Goal: Task Accomplishment & Management: Complete application form

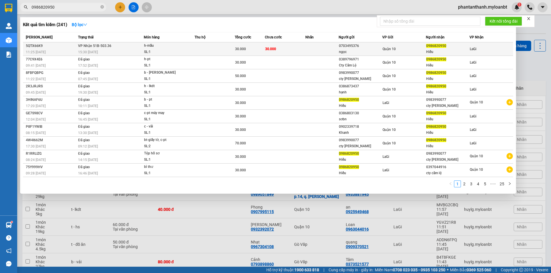
type input "0986820950"
click at [195, 49] on td at bounding box center [214, 48] width 40 height 13
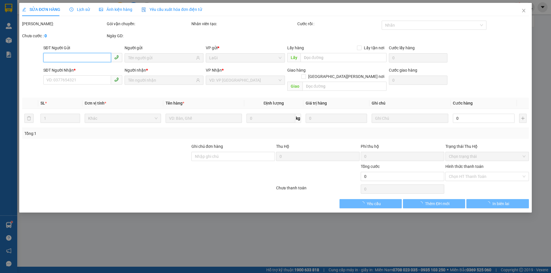
type input "0703495376"
type input "ngọc"
type input "0986820950"
type input "Hiếu"
type input "30.000"
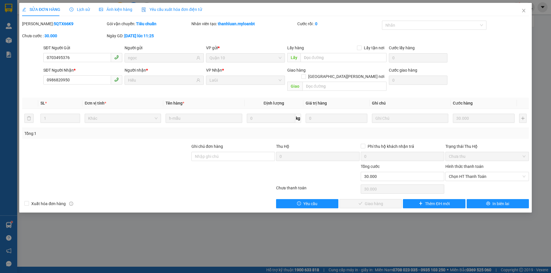
click at [465, 165] on div "Hình thức thanh toán" at bounding box center [486, 168] width 83 height 9
click at [466, 172] on span "Chọn HT Thanh Toán" at bounding box center [487, 176] width 77 height 9
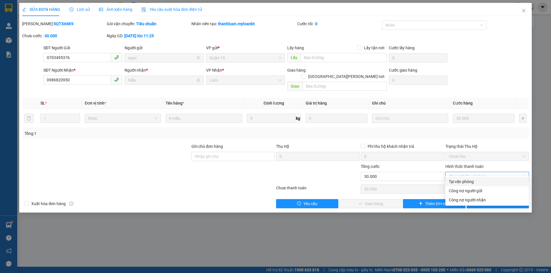
click at [459, 180] on div "Tại văn phòng" at bounding box center [487, 182] width 77 height 6
type input "0"
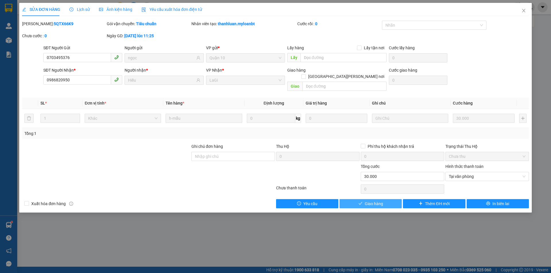
click at [380, 201] on span "Giao hàng" at bounding box center [374, 204] width 18 height 6
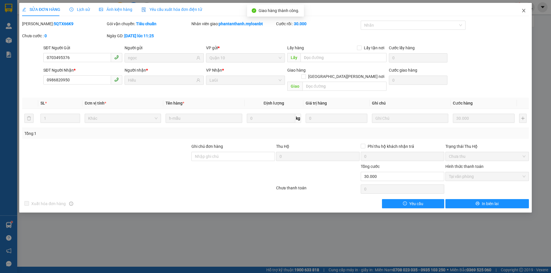
click at [522, 10] on icon "close" at bounding box center [523, 10] width 5 height 5
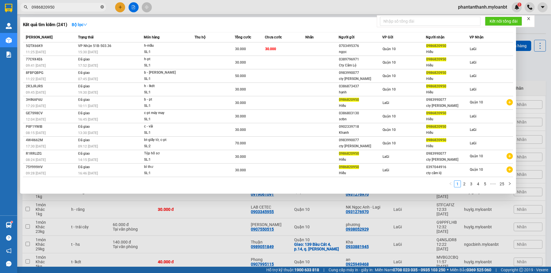
click at [102, 7] on icon "close-circle" at bounding box center [101, 6] width 3 height 3
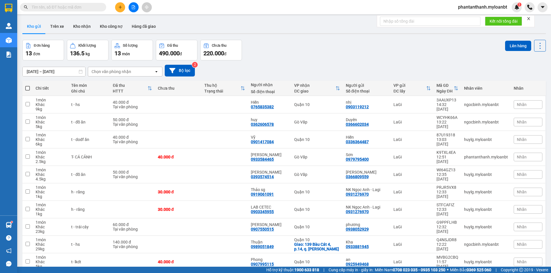
paste input "383711695"
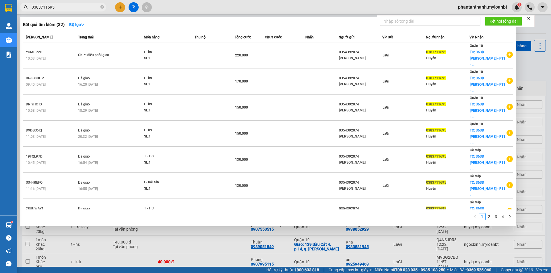
type input "0383711695"
click at [101, 9] on span at bounding box center [101, 7] width 3 height 5
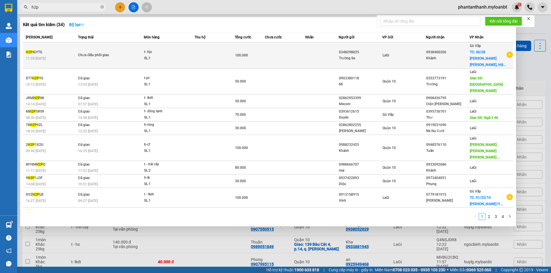
type input "h2p"
click at [264, 55] on div "100.000" at bounding box center [250, 55] width 30 height 6
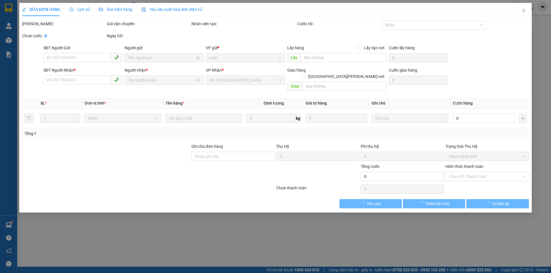
type input "0348298025"
type input "0938400200"
checkbox input "true"
type input "[STREET_ADDRESS][PERSON_NAME][PERSON_NAME][PERSON_NAME]"
type input "100.000"
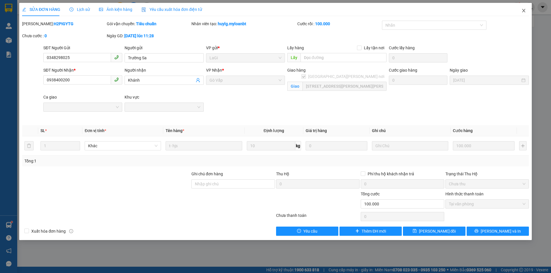
click at [521, 10] on span "Close" at bounding box center [523, 11] width 16 height 16
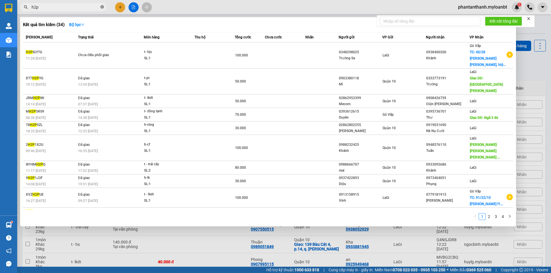
click at [102, 5] on span at bounding box center [101, 7] width 3 height 5
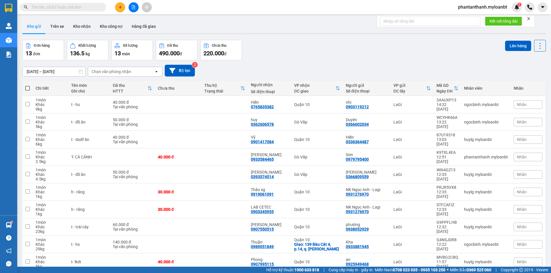
paste input "0938400200"
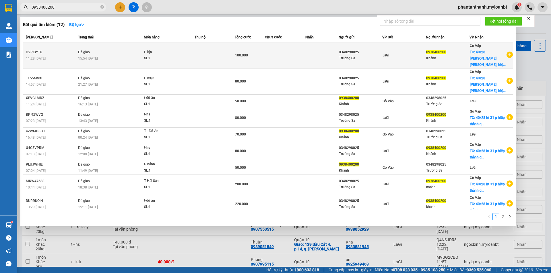
type input "0938400200"
click at [166, 51] on div "t- hjs" at bounding box center [165, 52] width 43 height 6
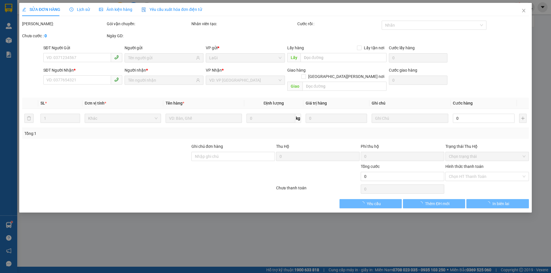
type input "0348298025"
type input "0938400200"
checkbox input "true"
type input "[STREET_ADDRESS][PERSON_NAME][PERSON_NAME][PERSON_NAME]"
type input "100.000"
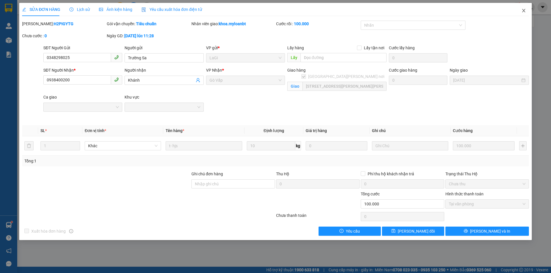
click at [522, 10] on icon "close" at bounding box center [523, 10] width 5 height 5
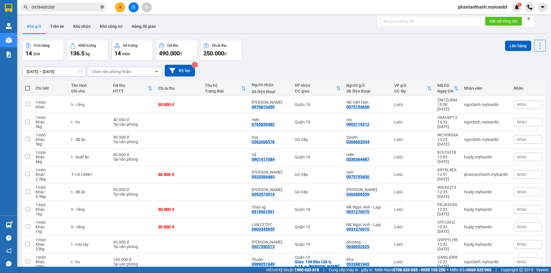
click at [102, 7] on icon "close-circle" at bounding box center [101, 6] width 3 height 3
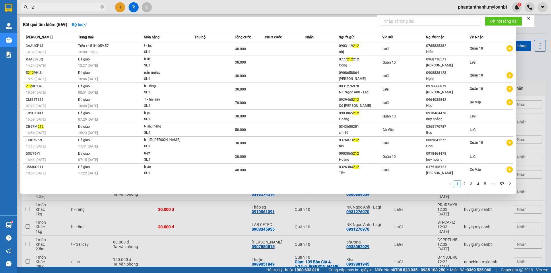
type input "2"
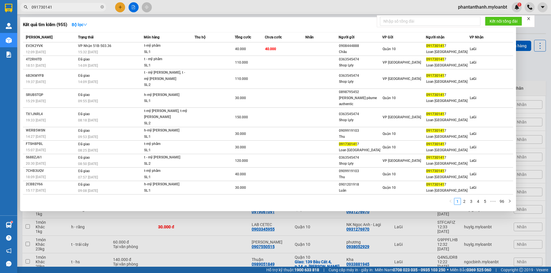
type input "0917301417"
click at [103, 8] on icon "close-circle" at bounding box center [101, 6] width 3 height 3
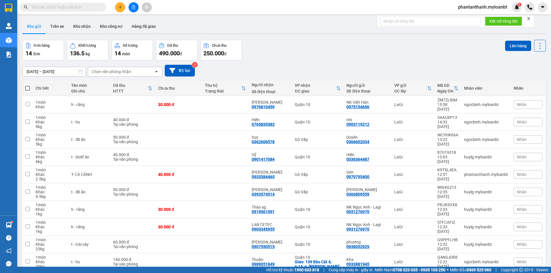
paste input "0966772478"
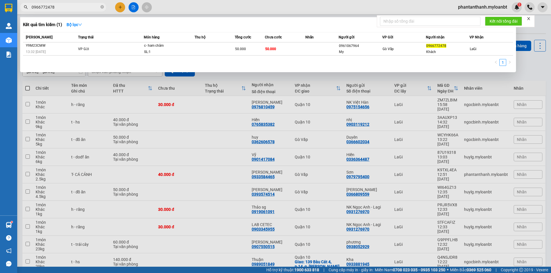
click at [99, 4] on input "0966772478" at bounding box center [66, 7] width 68 height 6
type input "0966772478"
click at [100, 7] on span "0966772478" at bounding box center [63, 7] width 86 height 9
click at [103, 6] on icon "close-circle" at bounding box center [101, 6] width 3 height 3
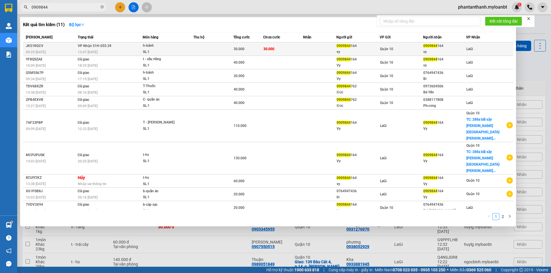
type input "0909844"
click at [278, 49] on td "30.000" at bounding box center [283, 48] width 40 height 13
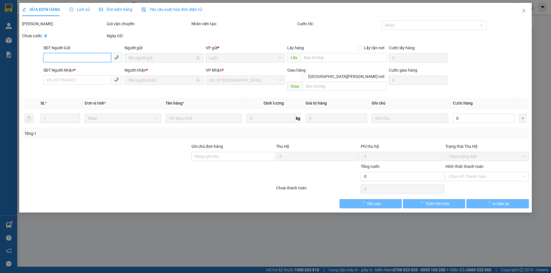
type input "0909844164"
type input "vy"
type input "0909844164"
type input "vy"
type input "30.000"
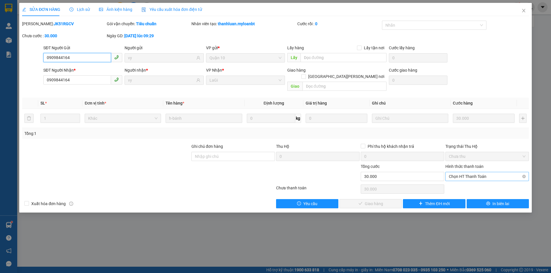
click at [481, 172] on span "Chọn HT Thanh Toán" at bounding box center [487, 176] width 77 height 9
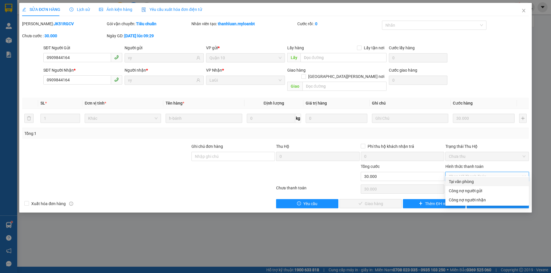
click at [459, 181] on div "Tại văn phòng" at bounding box center [487, 182] width 77 height 6
type input "0"
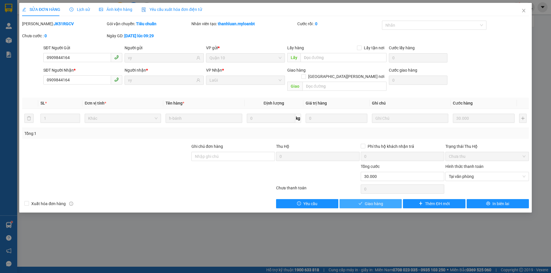
click at [382, 201] on span "Giao hàng" at bounding box center [374, 204] width 18 height 6
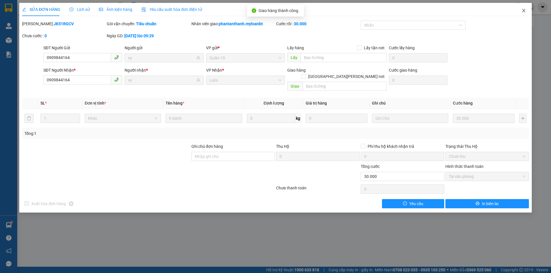
click at [525, 12] on icon "close" at bounding box center [523, 10] width 5 height 5
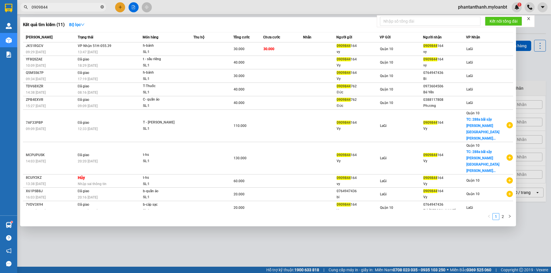
click at [101, 7] on icon "close-circle" at bounding box center [101, 6] width 3 height 3
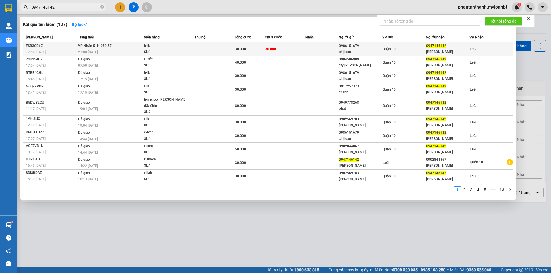
type input "0947146142"
click at [334, 49] on td at bounding box center [322, 48] width 34 height 13
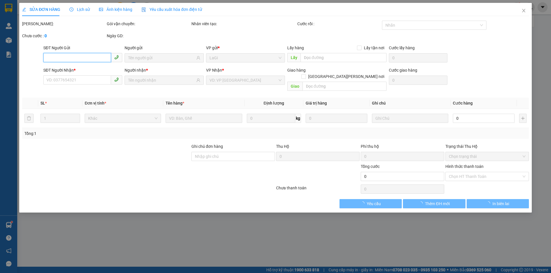
type input "0986151679"
type input "chị loan"
type input "0947146142"
type input "[PERSON_NAME]"
type input "30.000"
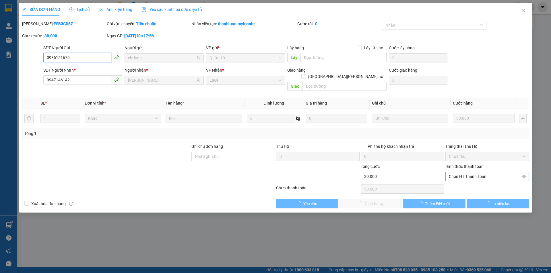
click at [464, 173] on span "Chọn HT Thanh Toán" at bounding box center [487, 176] width 77 height 9
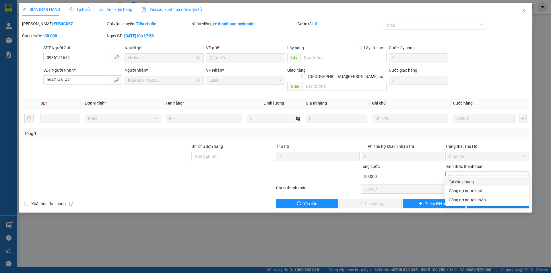
click at [464, 182] on div "Tại văn phòng" at bounding box center [487, 182] width 77 height 6
type input "0"
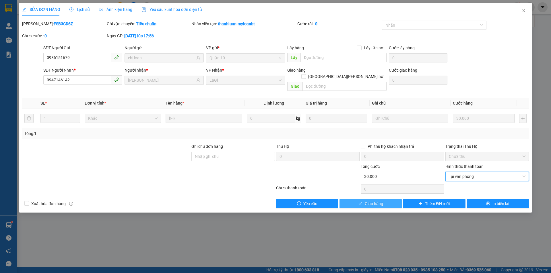
click at [393, 200] on button "Giao hàng" at bounding box center [370, 203] width 62 height 9
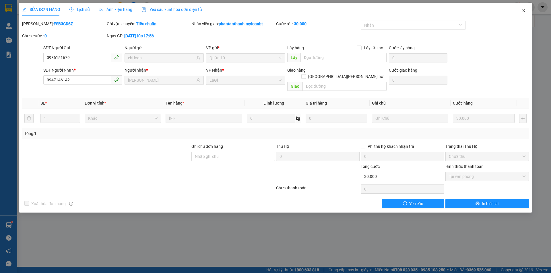
click at [524, 11] on icon "close" at bounding box center [523, 10] width 5 height 5
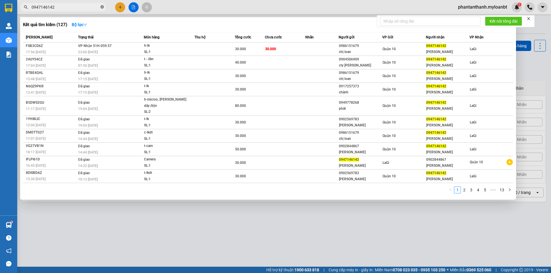
click at [101, 7] on icon "close-circle" at bounding box center [101, 6] width 3 height 3
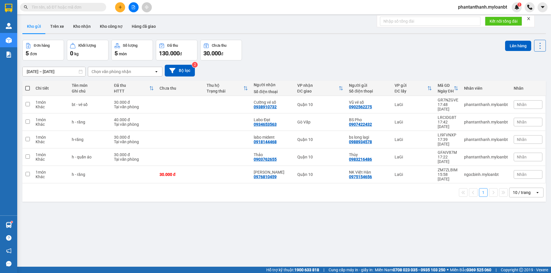
paste input "987474623"
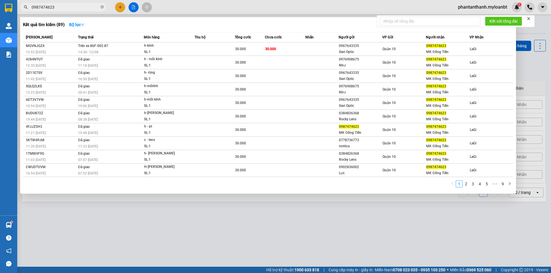
type input "0987474623"
